Goal: Information Seeking & Learning: Learn about a topic

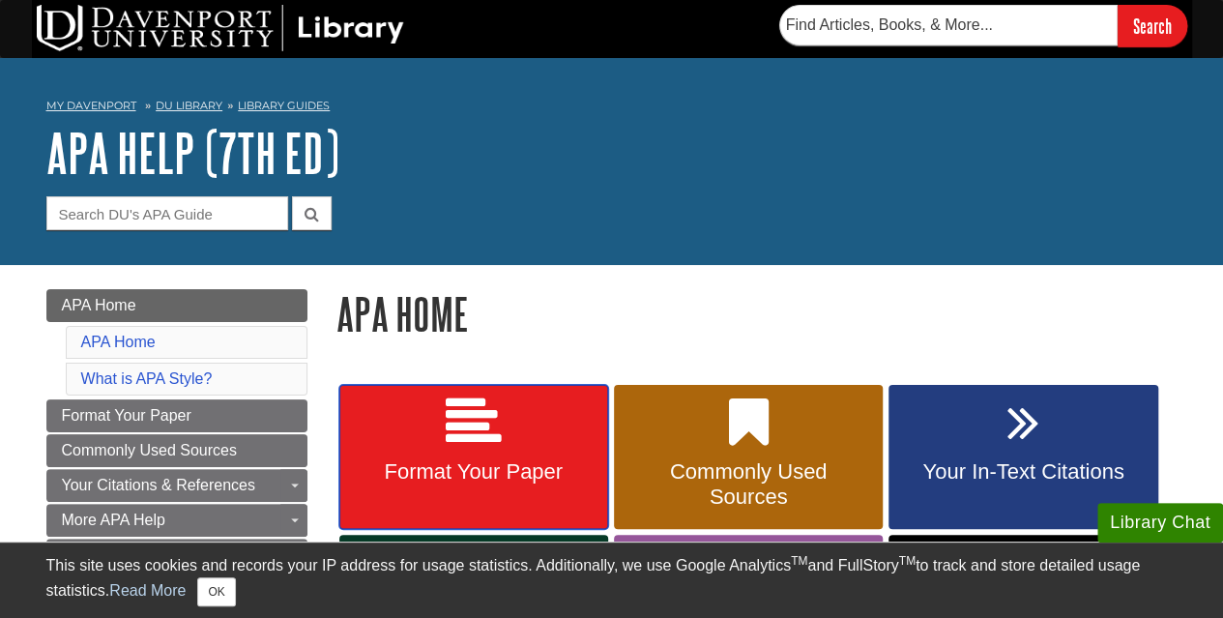
click at [488, 442] on icon at bounding box center [474, 423] width 56 height 56
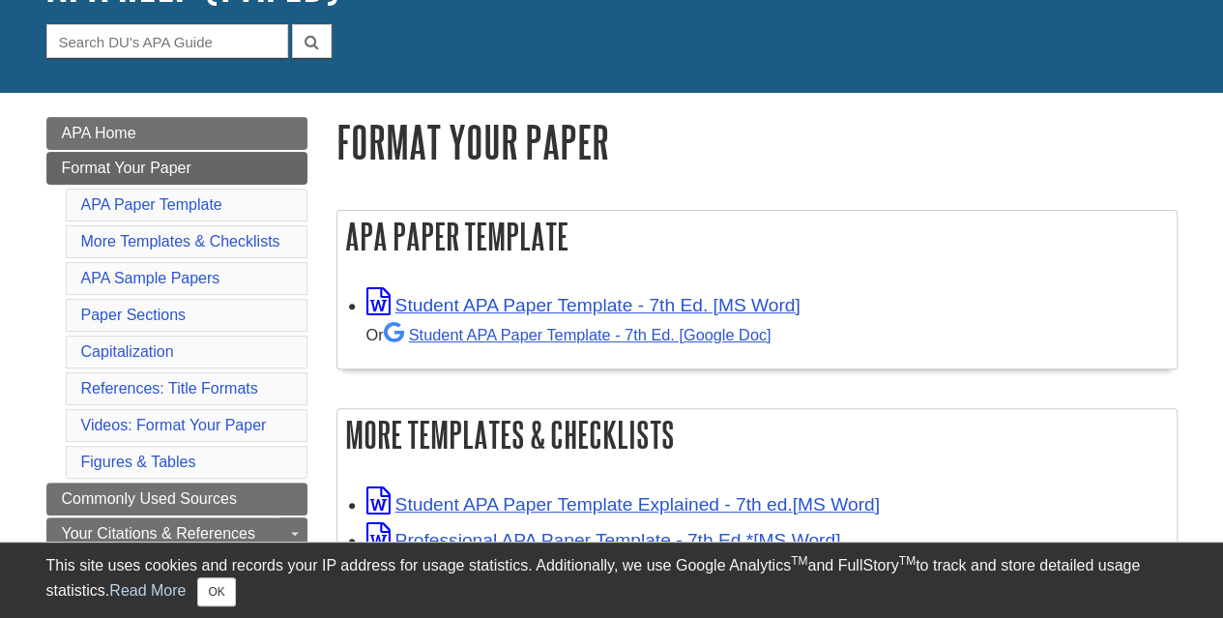
scroll to position [187, 0]
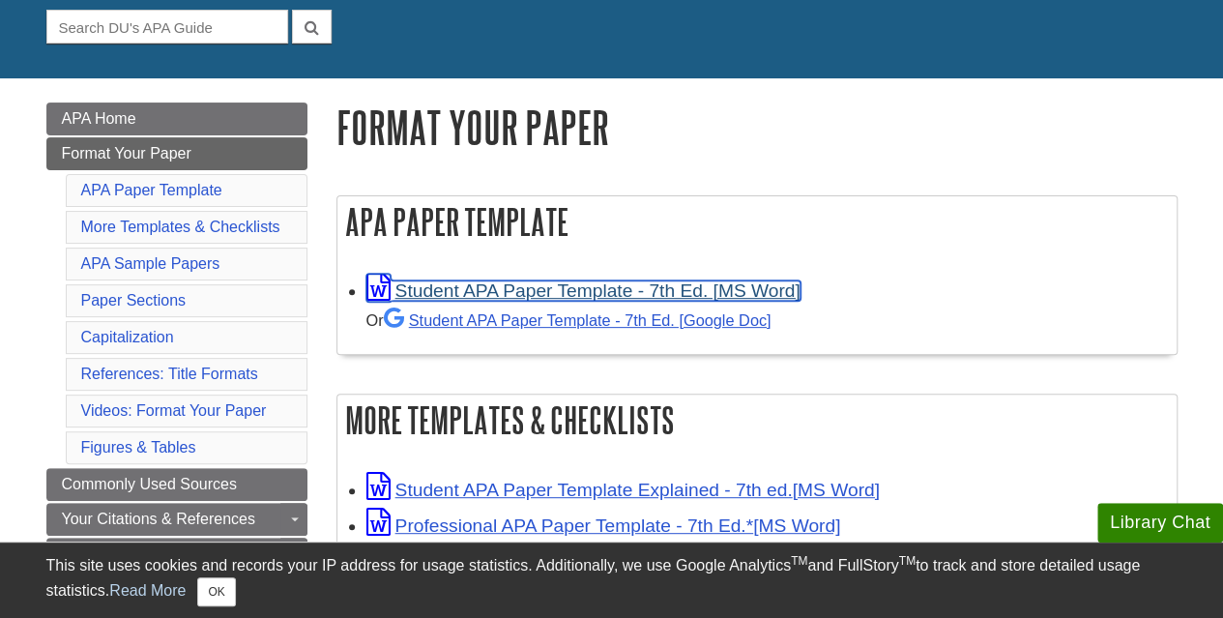
click at [526, 282] on link "Student APA Paper Template - 7th Ed. [MS Word]" at bounding box center [583, 290] width 434 height 20
click at [534, 285] on link "Student APA Paper Template - 7th Ed. [MS Word]" at bounding box center [583, 290] width 434 height 20
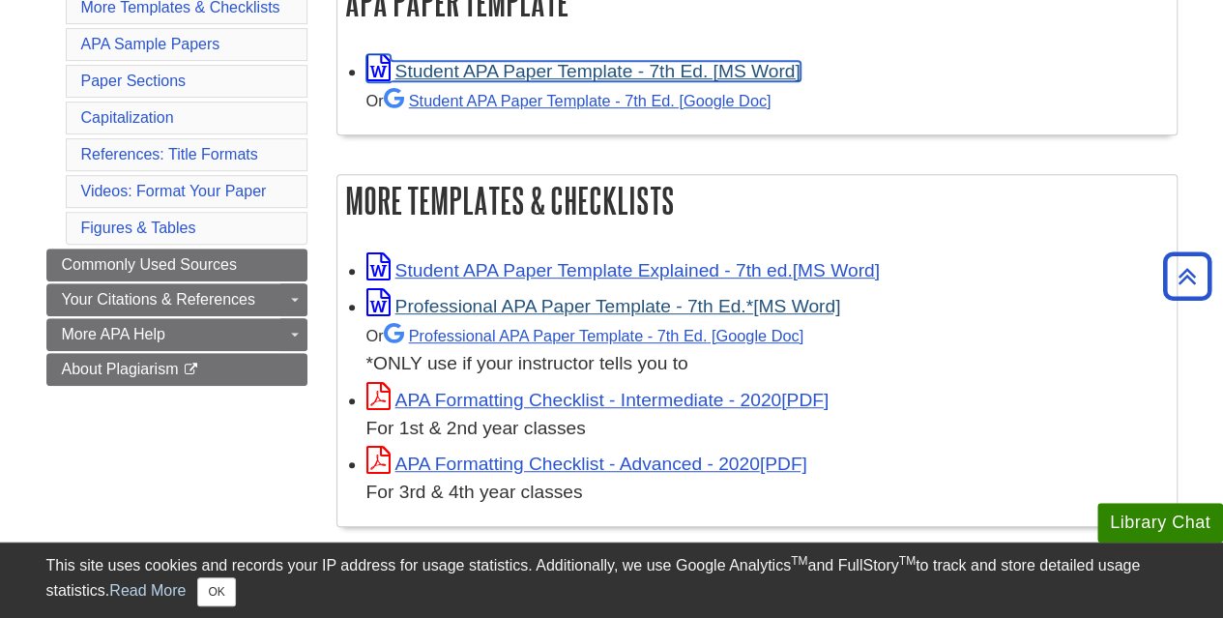
scroll to position [408, 0]
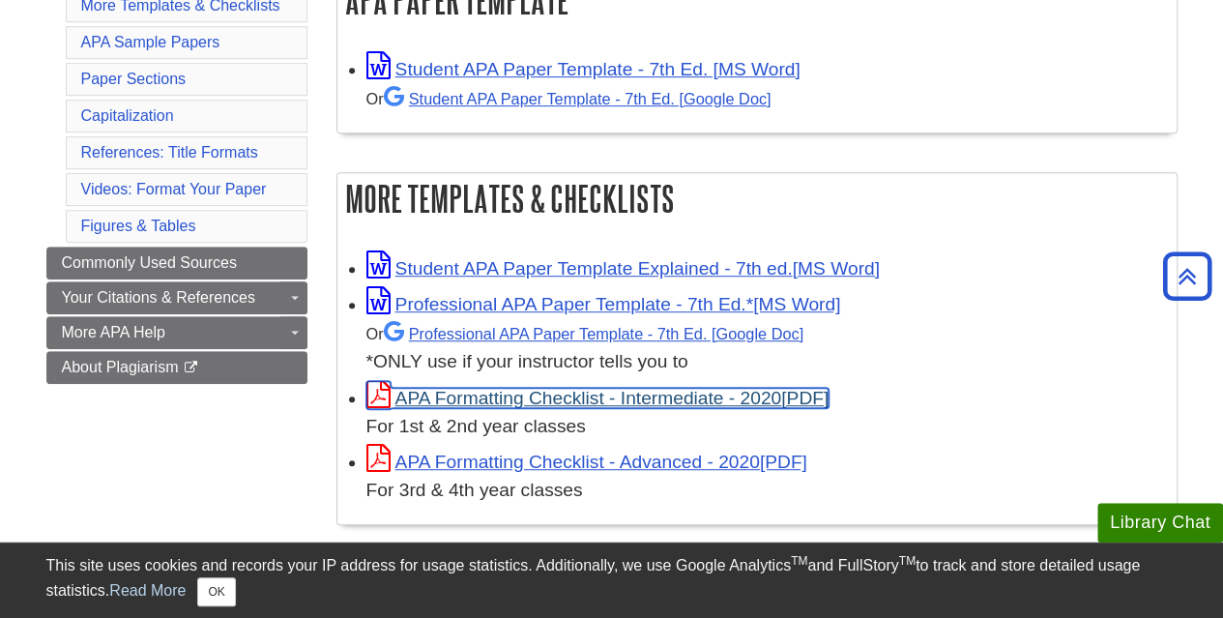
click at [569, 394] on link "APA Formatting Checklist - Intermediate - 2020" at bounding box center [597, 398] width 463 height 20
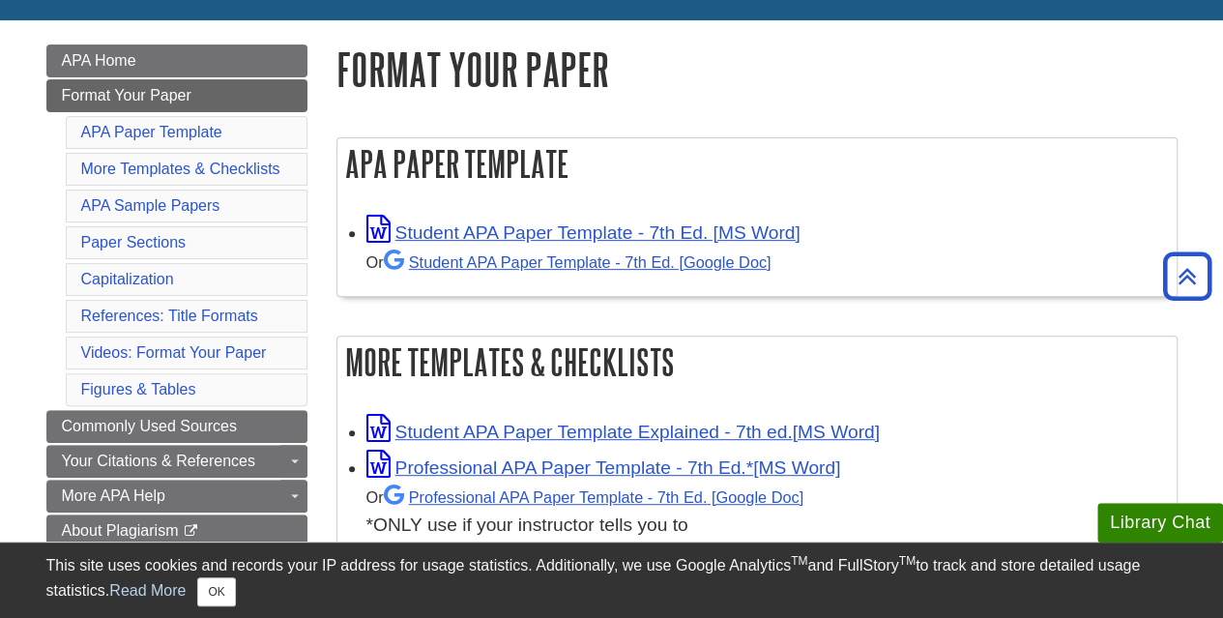
scroll to position [239, 0]
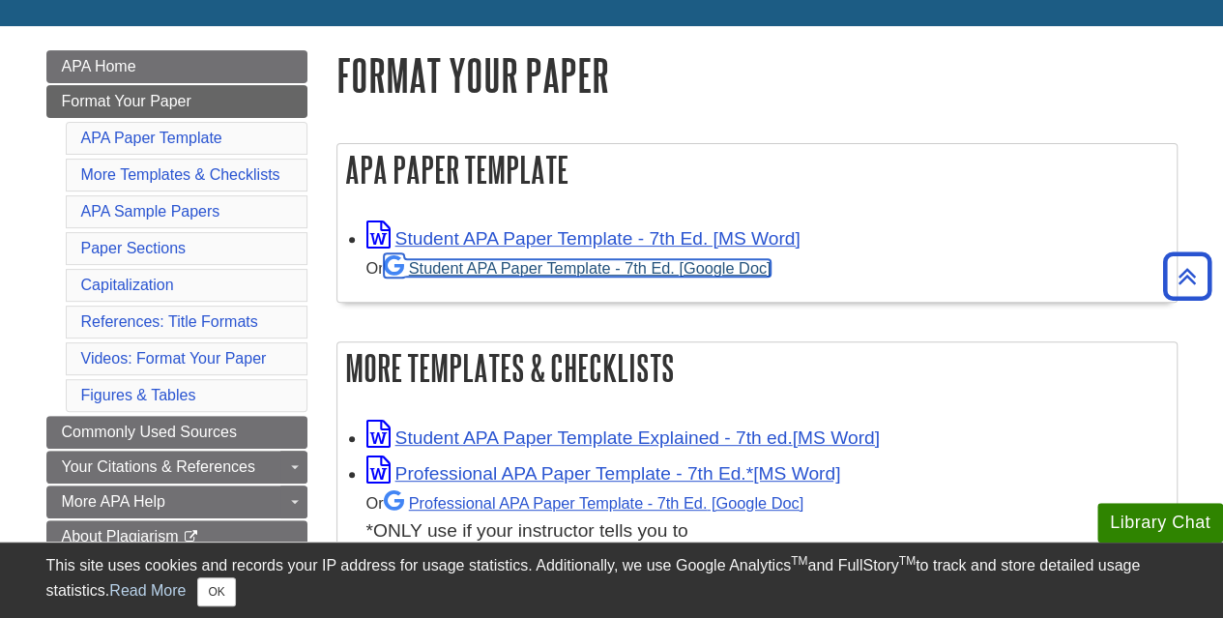
click at [559, 272] on link "Student APA Paper Template - 7th Ed. [Google Doc]" at bounding box center [578, 267] width 388 height 17
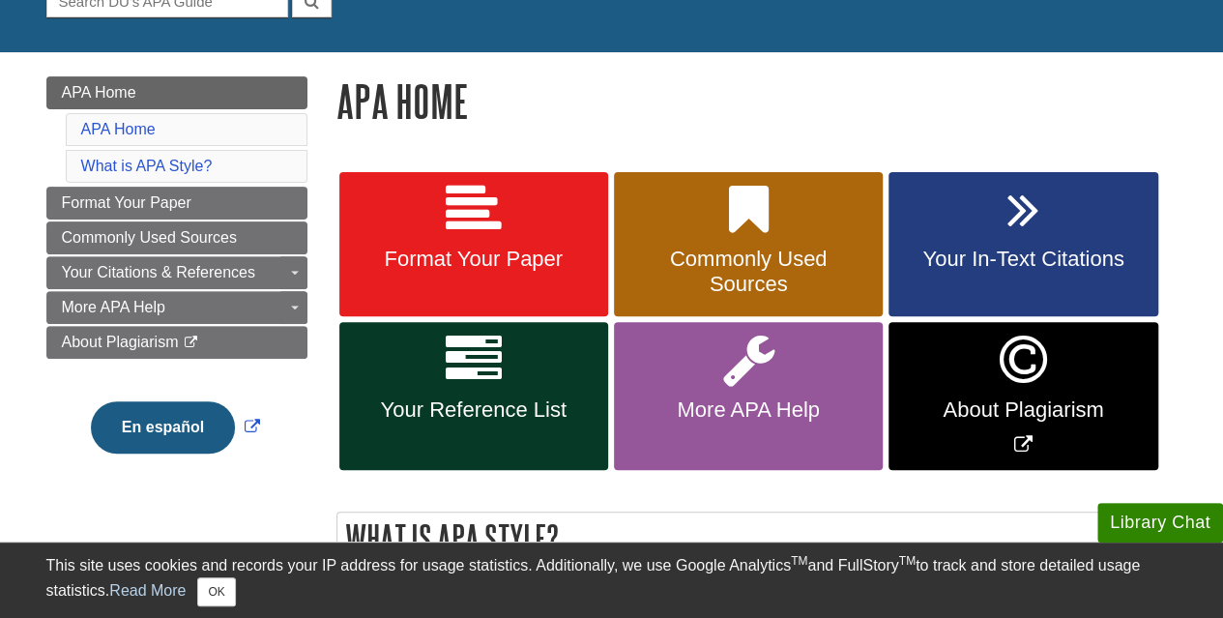
scroll to position [240, 0]
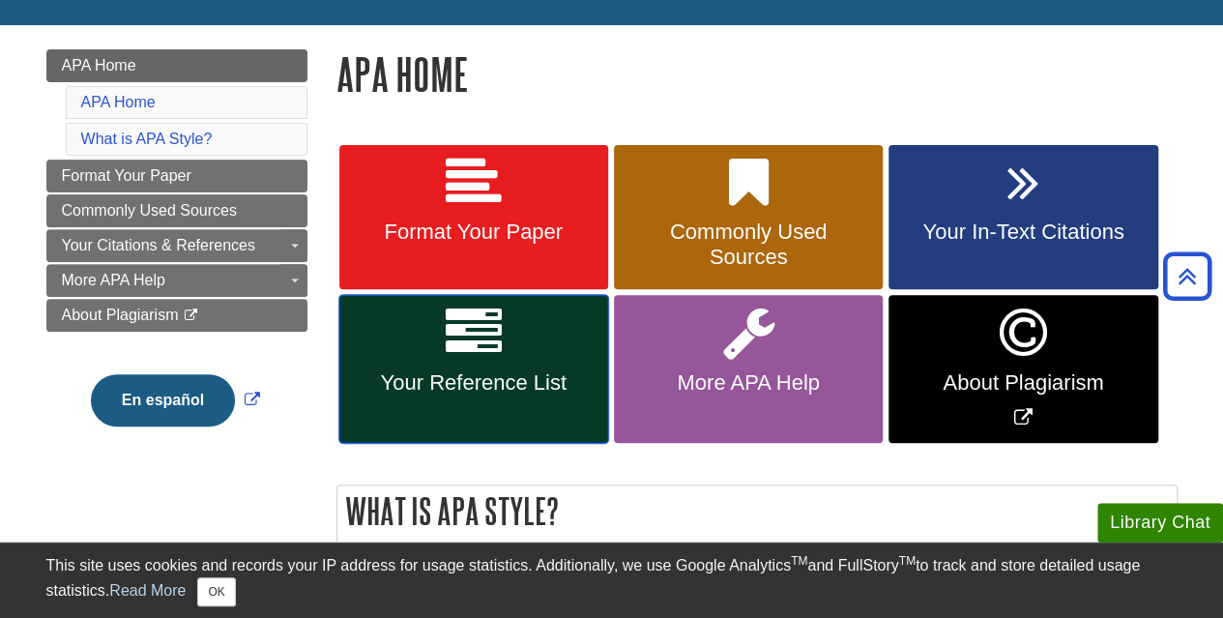
click at [512, 375] on span "Your Reference List" at bounding box center [474, 382] width 240 height 25
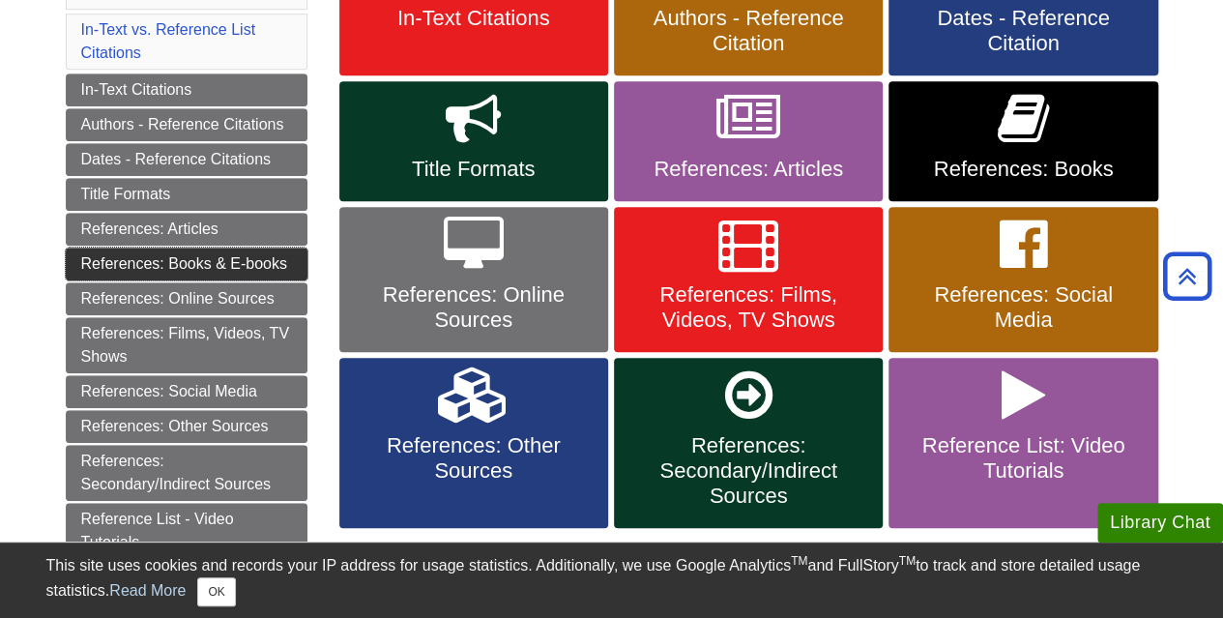
scroll to position [454, 0]
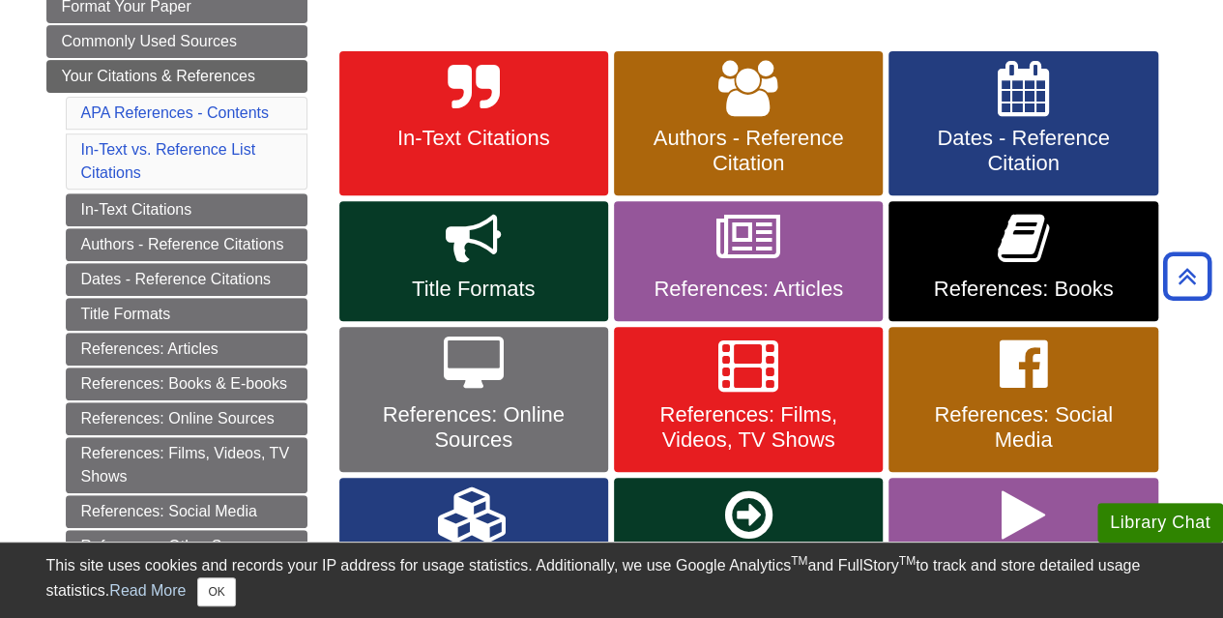
scroll to position [333, 0]
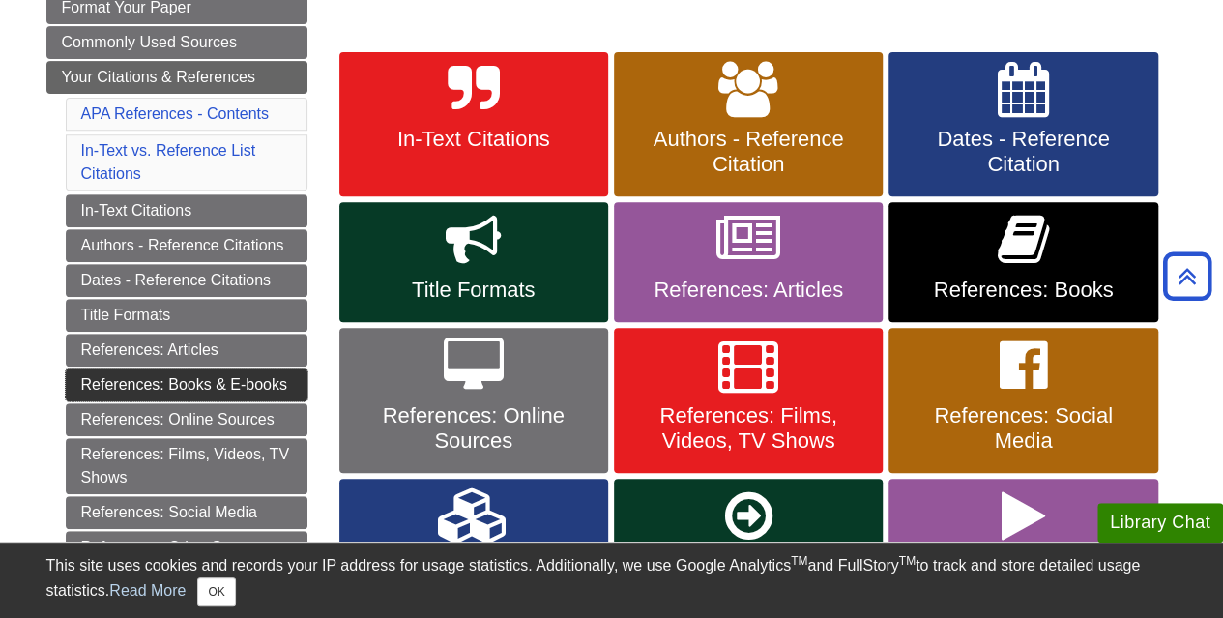
click at [188, 368] on link "References: Books & E-books" at bounding box center [187, 384] width 242 height 33
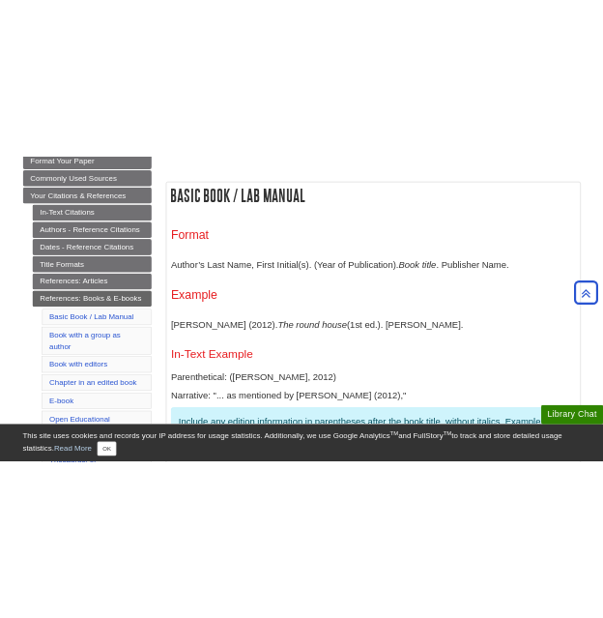
scroll to position [326, 0]
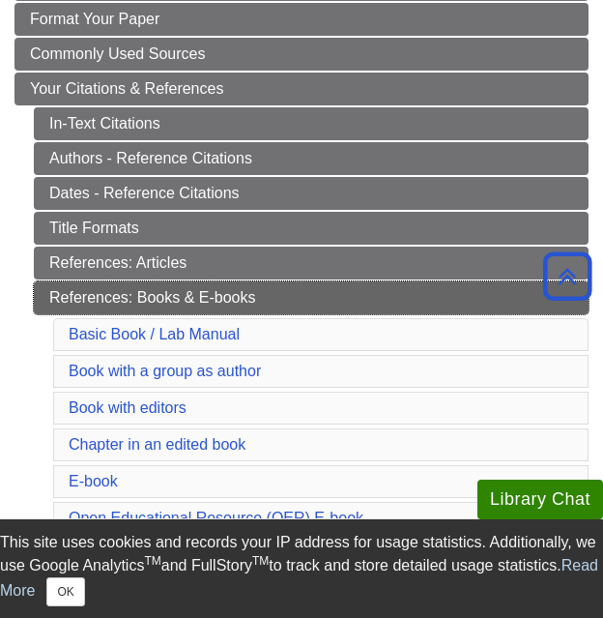
click at [124, 292] on link "References: Books & E-books" at bounding box center [311, 297] width 555 height 33
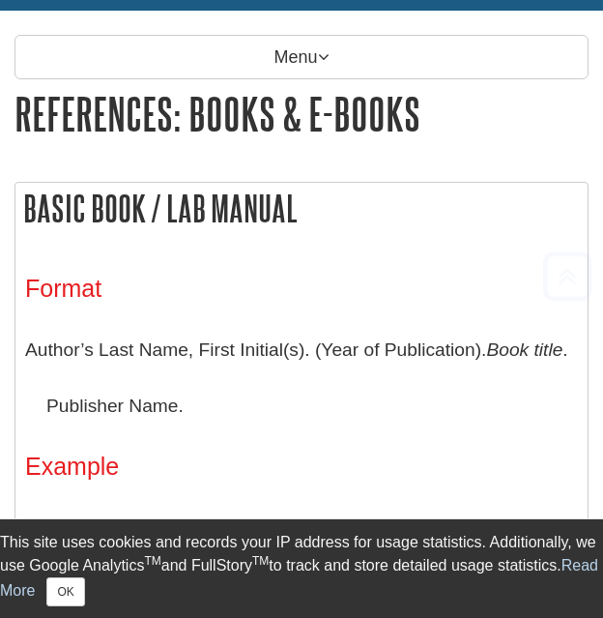
scroll to position [261, 0]
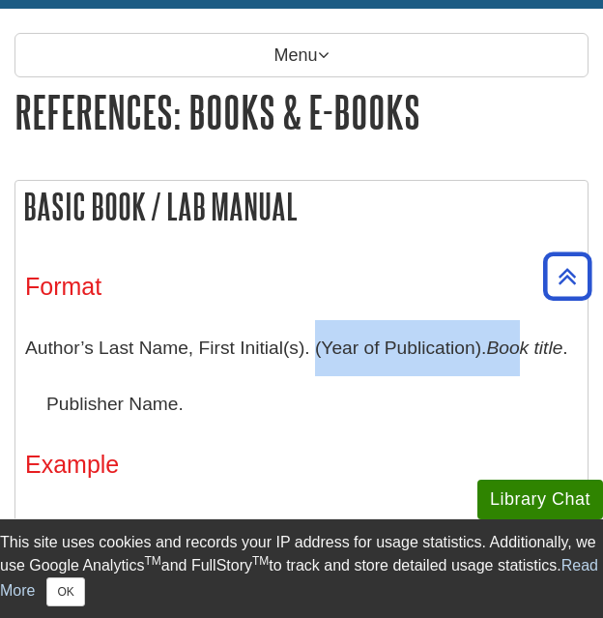
drag, startPoint x: 312, startPoint y: 347, endPoint x: 527, endPoint y: 370, distance: 215.9
click at [527, 370] on p "Author’s Last Name, First Initial(s). (Year of Publication). Book title . Publi…" at bounding box center [301, 375] width 553 height 111
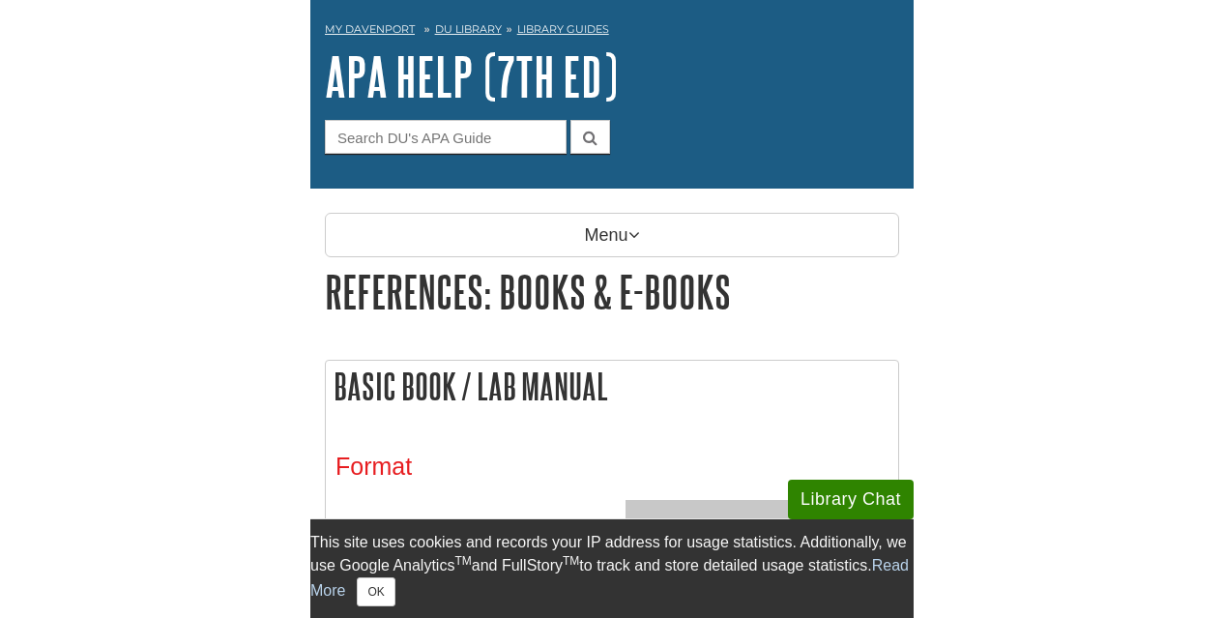
scroll to position [0, 0]
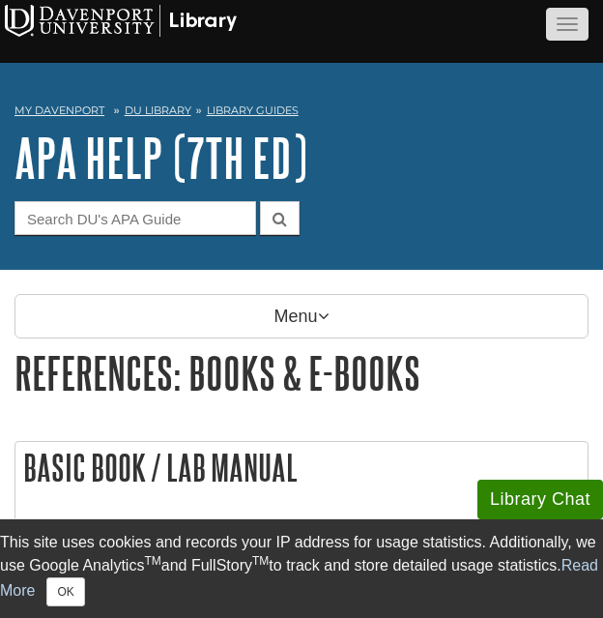
click at [574, 34] on button "button" at bounding box center [567, 24] width 43 height 33
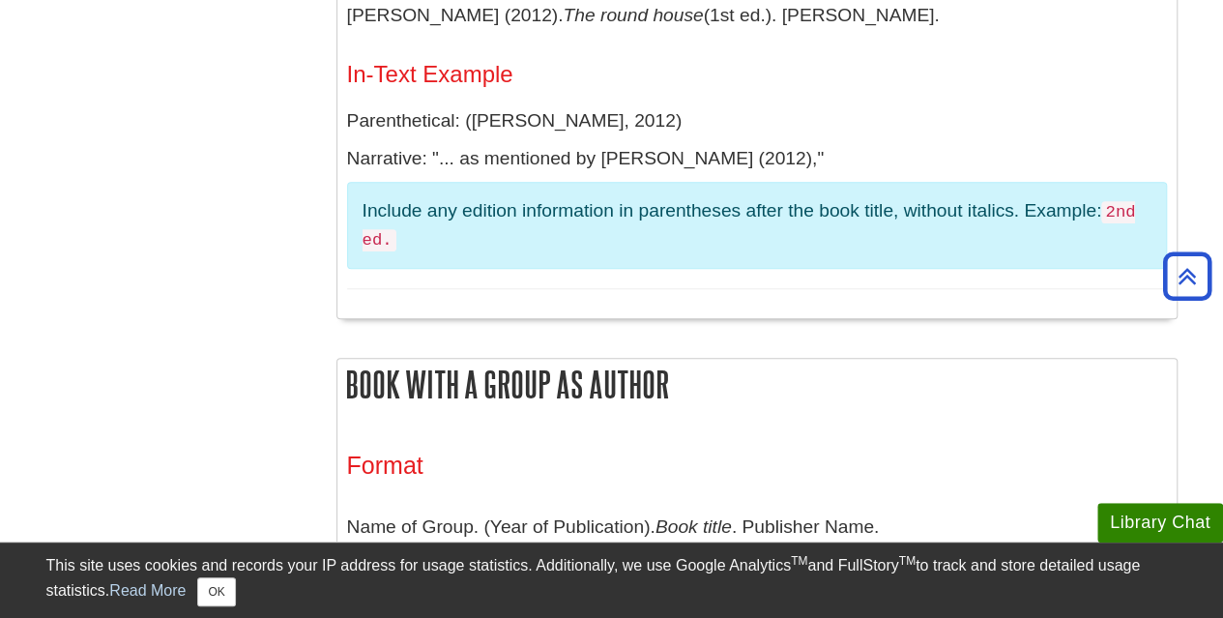
scroll to position [517, 0]
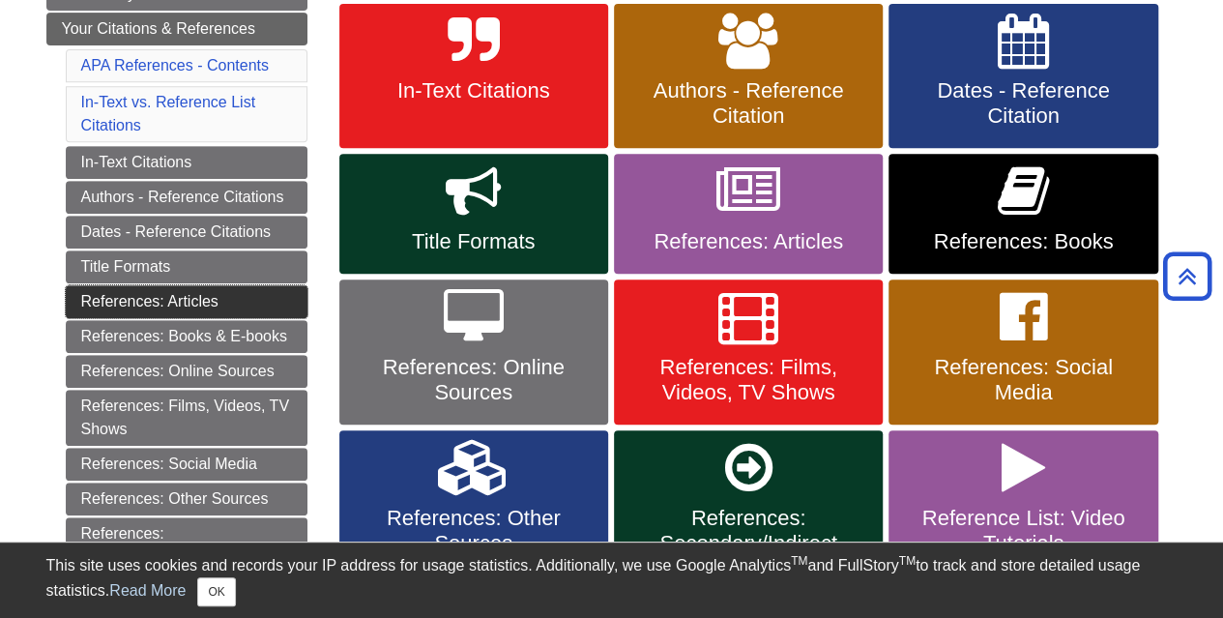
scroll to position [333, 0]
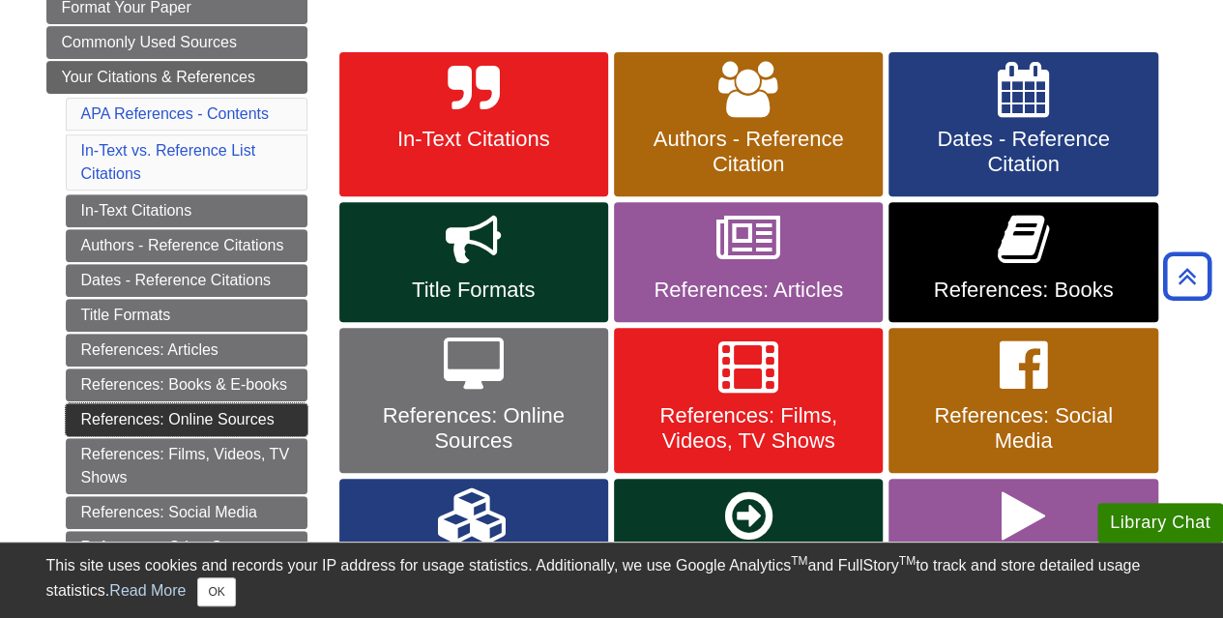
click at [215, 414] on link "References: Online Sources" at bounding box center [187, 419] width 242 height 33
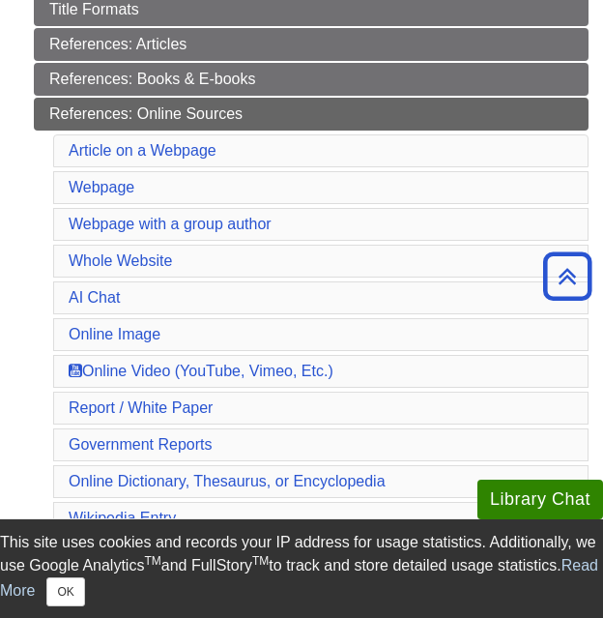
scroll to position [543, 0]
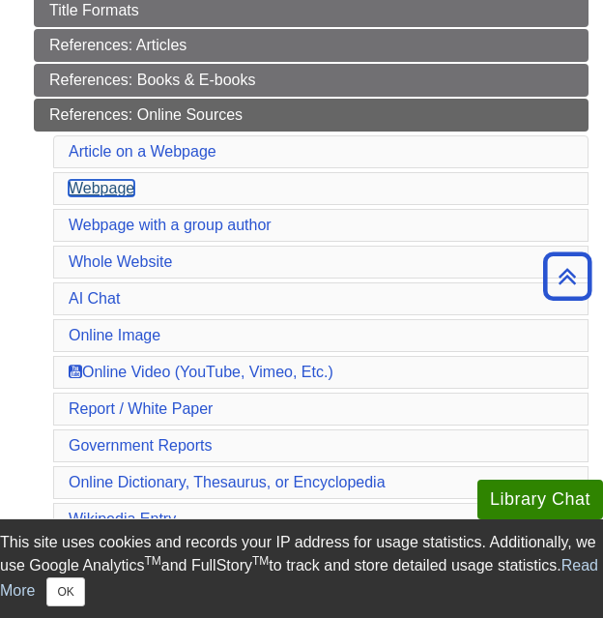
click at [106, 180] on link "Webpage" at bounding box center [102, 188] width 66 height 16
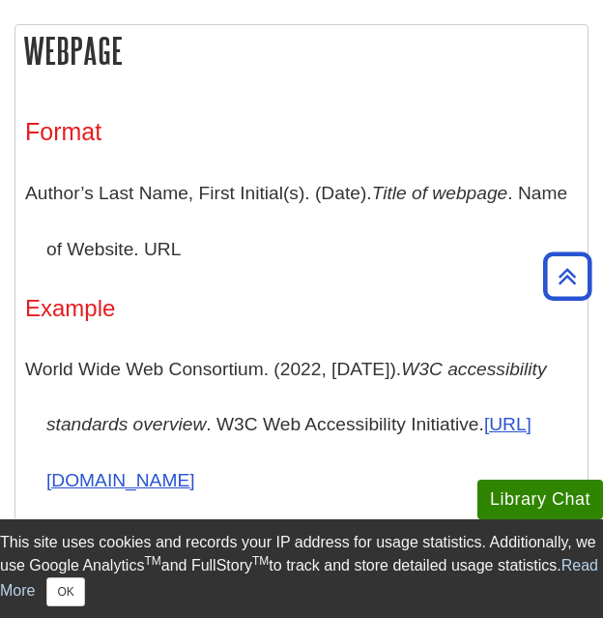
scroll to position [543, 0]
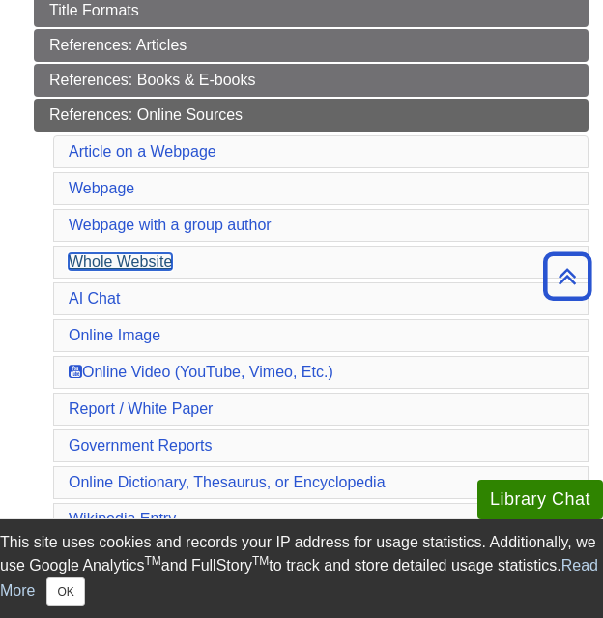
click at [99, 253] on link "Whole Website" at bounding box center [120, 261] width 103 height 16
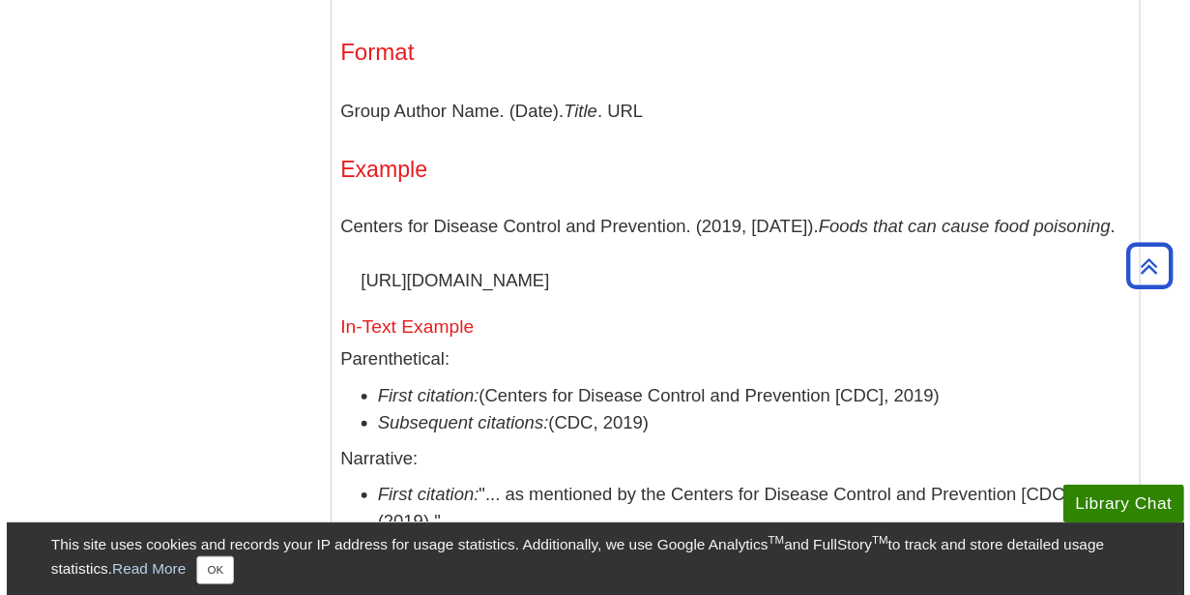
scroll to position [2000, 0]
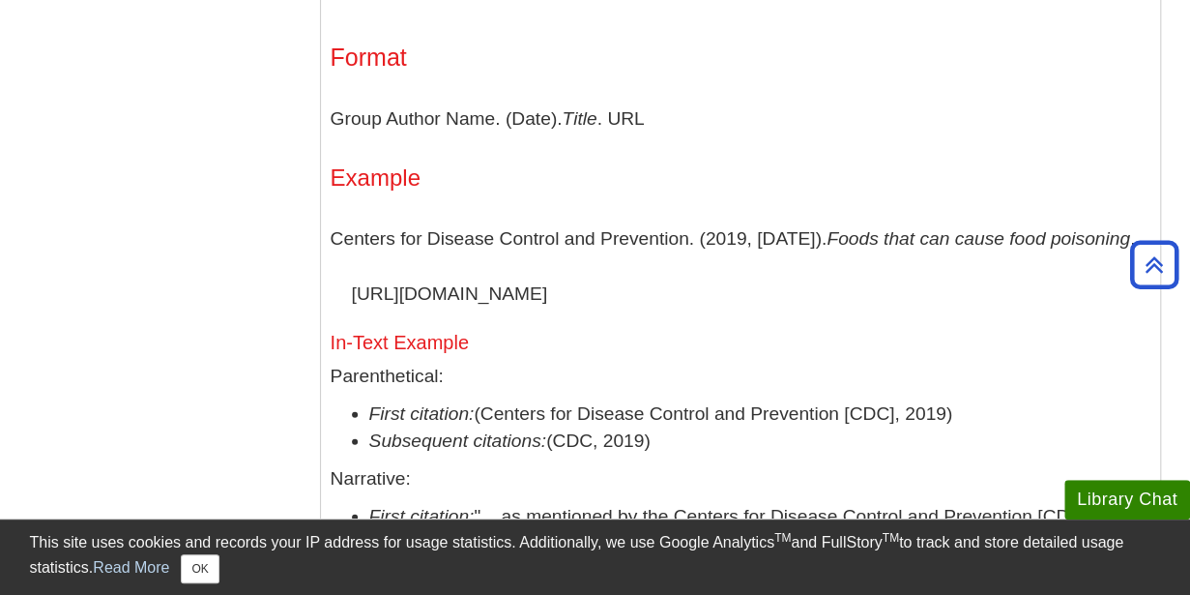
click at [400, 316] on p "Centers for Disease Control and Prevention. (2019, October 11). Foods that can …" at bounding box center [741, 266] width 820 height 111
click at [438, 400] on li "First citation: (Centers for Disease Control and Prevention [CDC], 2019)" at bounding box center [759, 414] width 781 height 28
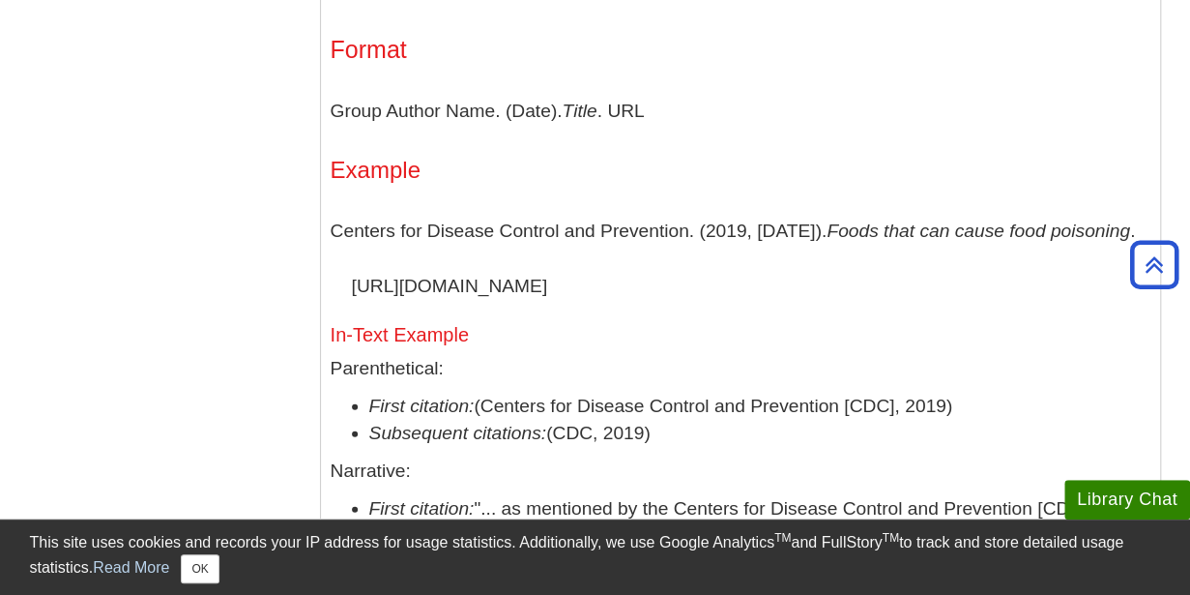
scroll to position [2017, 0]
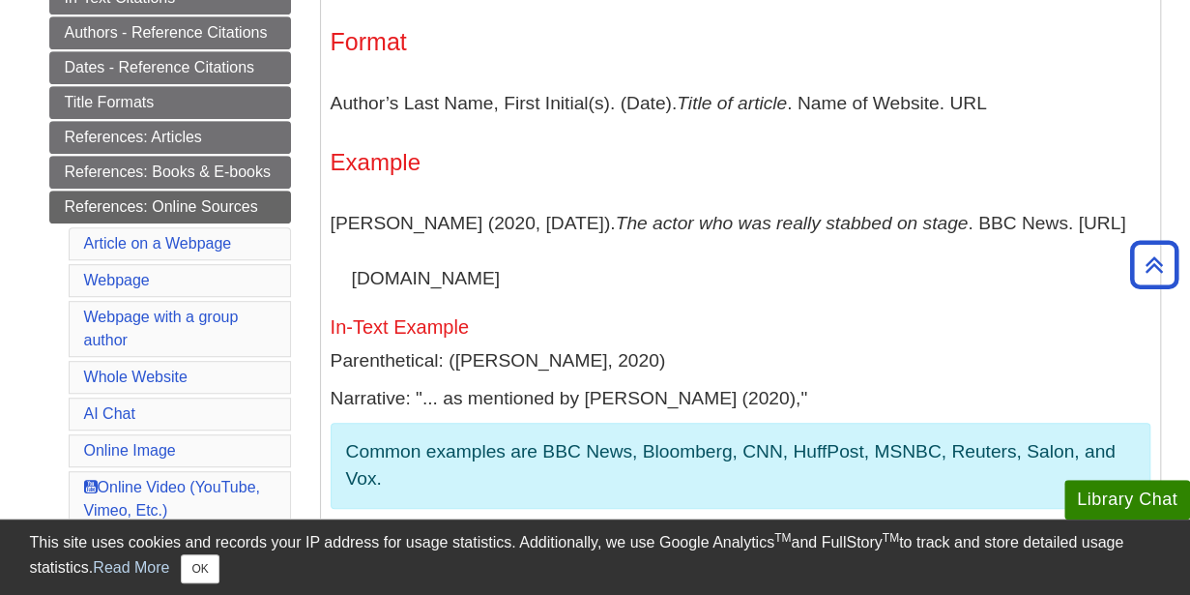
scroll to position [464, 0]
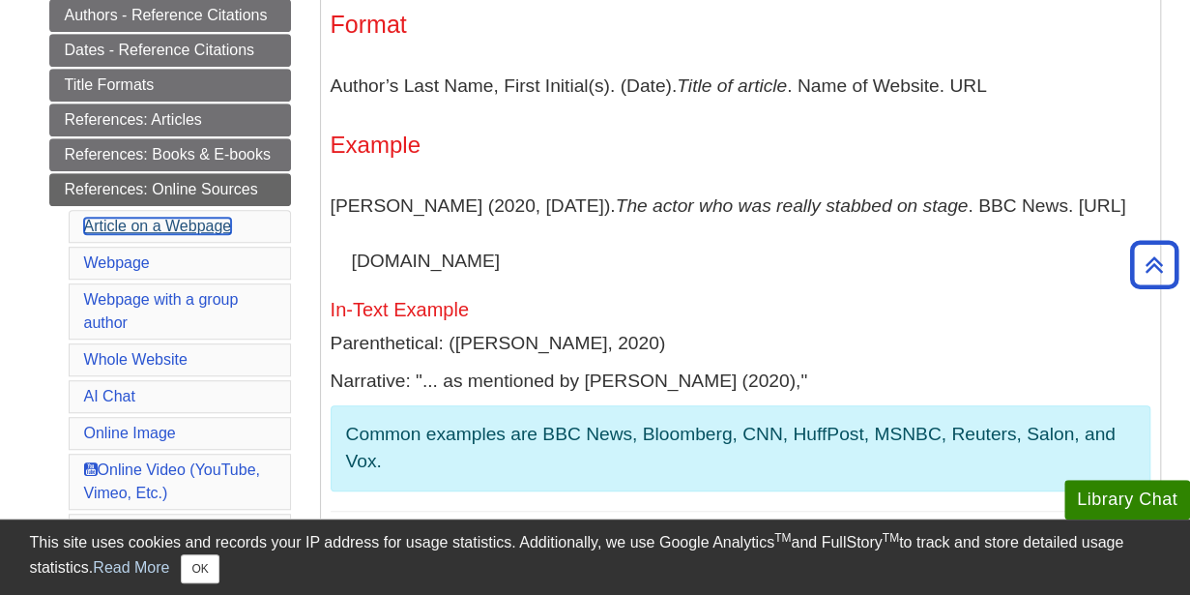
click at [219, 218] on link "Article on a Webpage" at bounding box center [158, 226] width 148 height 16
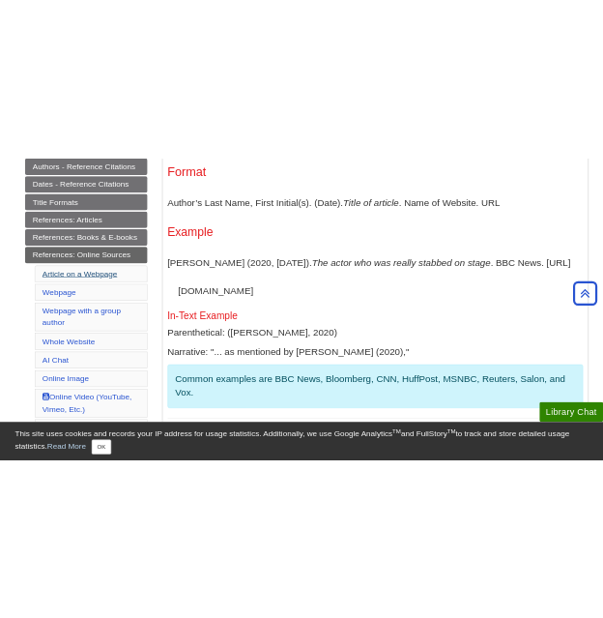
scroll to position [382, 0]
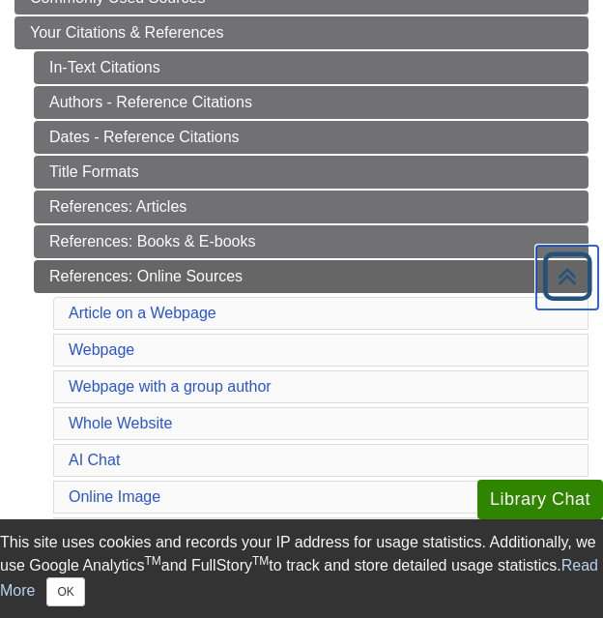
click at [565, 266] on icon "Back to Top" at bounding box center [568, 277] width 62 height 62
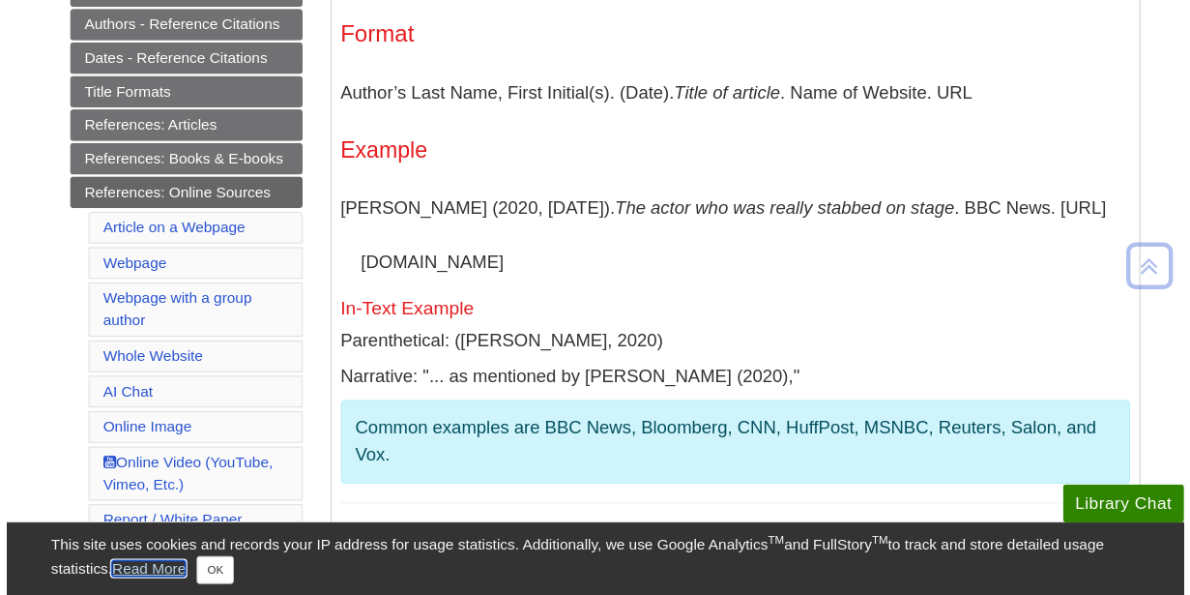
scroll to position [454, 0]
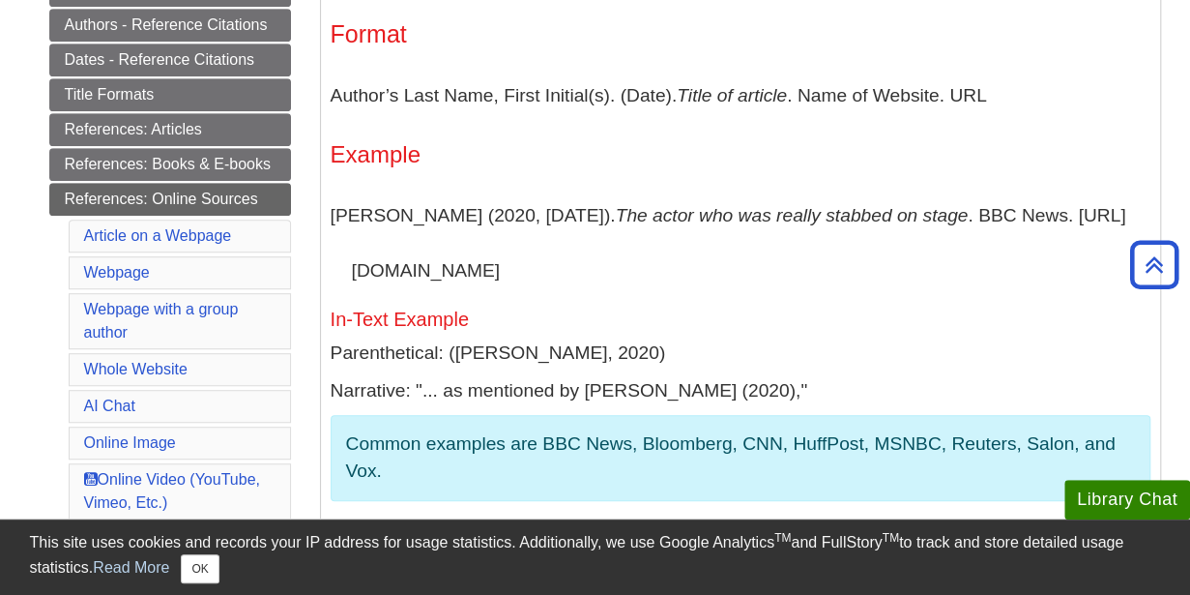
click at [662, 337] on div "Format Author’s Last Name, First Initial(s). (Date). Title of article . Name of…" at bounding box center [741, 270] width 820 height 501
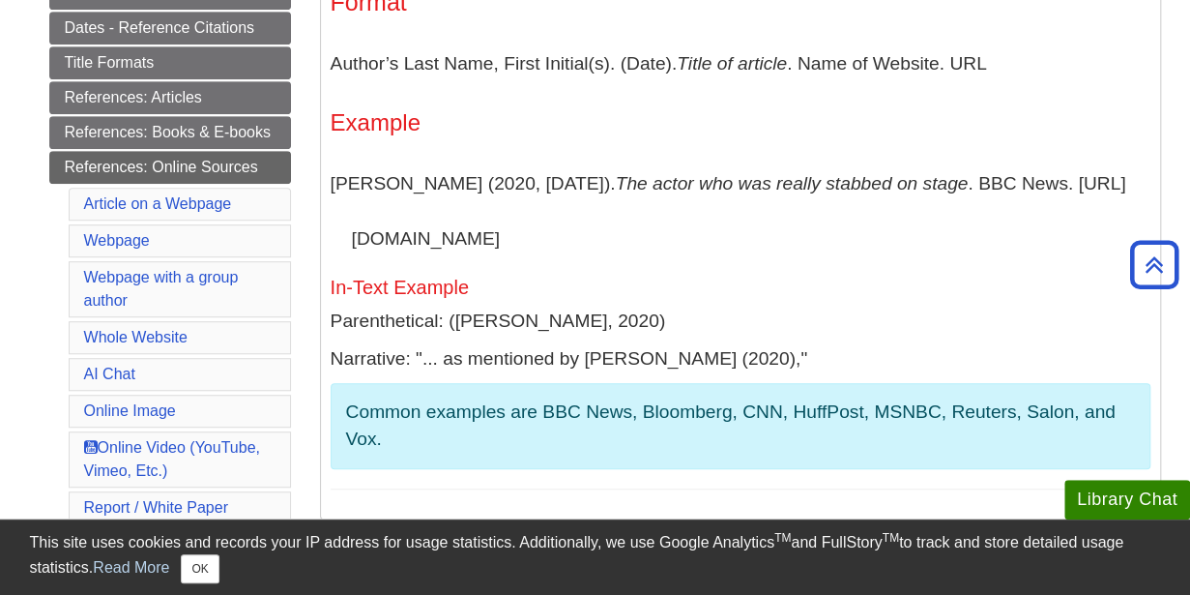
scroll to position [488, 0]
